Goal: Information Seeking & Learning: Learn about a topic

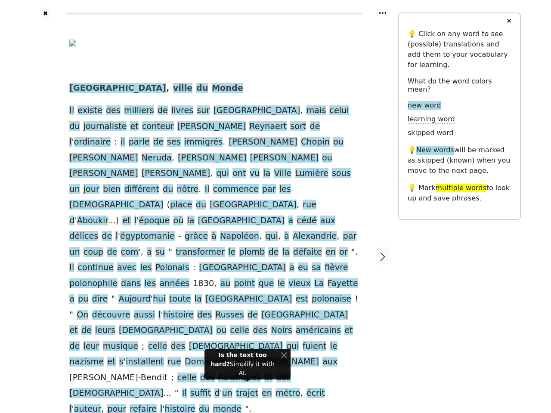
click at [293, 247] on span "défaite" at bounding box center [307, 252] width 29 height 11
click at [383, 13] on icon at bounding box center [382, 13] width 7 height 2
click at [45, 201] on div at bounding box center [45, 256] width 31 height 472
click at [239, 247] on span "plomb" at bounding box center [252, 252] width 26 height 11
click at [78, 89] on span "[GEOGRAPHIC_DATA]" at bounding box center [117, 88] width 97 height 11
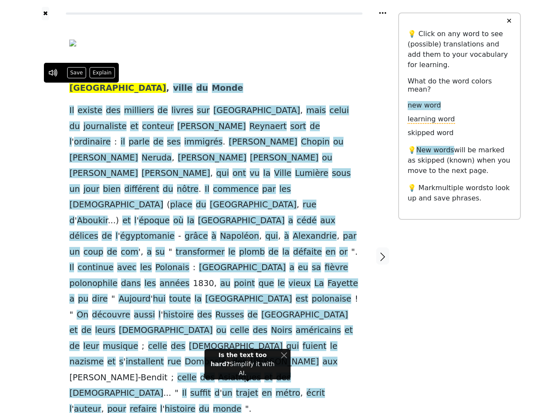
click at [173, 89] on span "ville" at bounding box center [182, 88] width 19 height 11
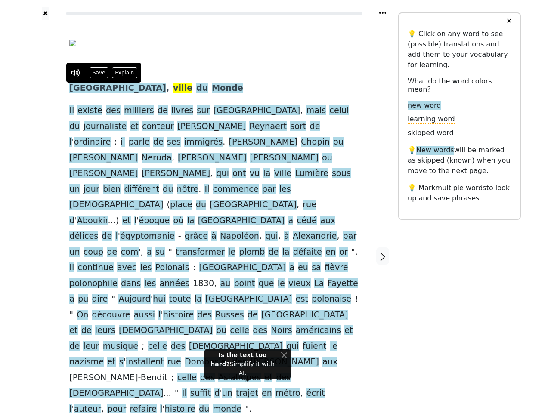
click at [196, 89] on span "du" at bounding box center [202, 88] width 12 height 11
click at [212, 89] on span "Monde" at bounding box center [227, 88] width 31 height 11
click at [87, 111] on span "existe" at bounding box center [89, 110] width 25 height 11
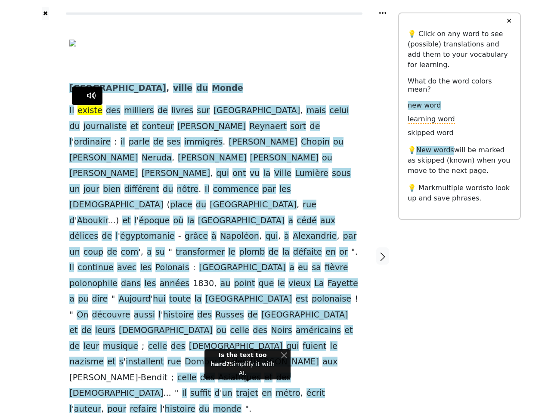
click at [107, 111] on span "des" at bounding box center [113, 110] width 15 height 11
